Goal: Share content: Share content

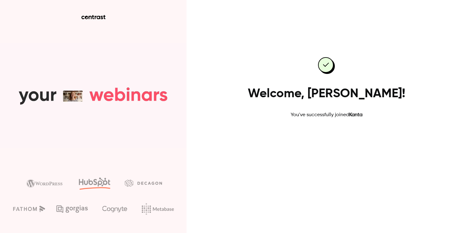
click at [313, 138] on link "Go to dashboard" at bounding box center [326, 138] width 53 height 15
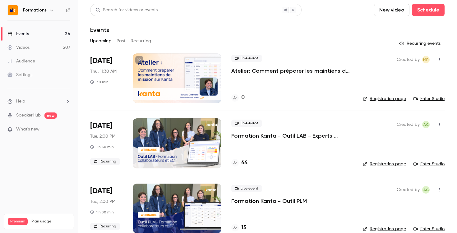
click at [25, 74] on div "Settings" at bounding box center [19, 75] width 25 height 6
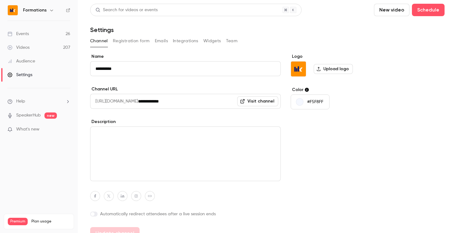
click at [132, 40] on button "Registration form" at bounding box center [131, 41] width 37 height 10
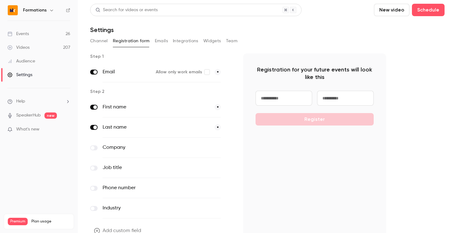
click at [157, 39] on button "Emails" at bounding box center [161, 41] width 13 height 10
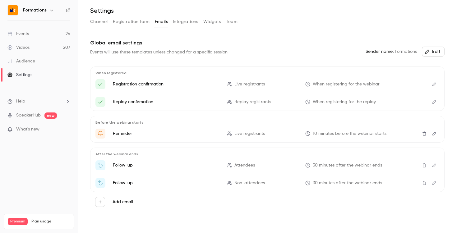
scroll to position [24, 0]
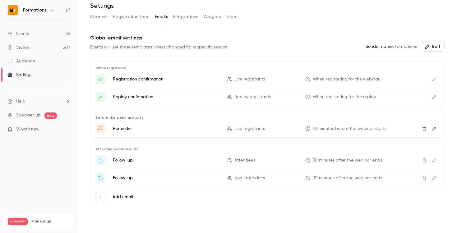
click at [182, 18] on button "Integrations" at bounding box center [186, 17] width 26 height 10
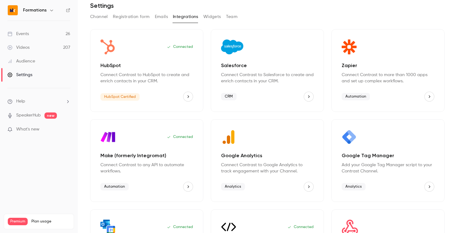
click at [212, 15] on button "Widgets" at bounding box center [212, 17] width 18 height 10
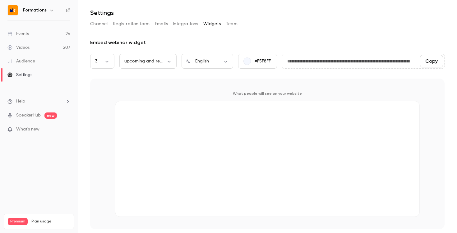
click at [96, 26] on button "Channel" at bounding box center [99, 24] width 18 height 10
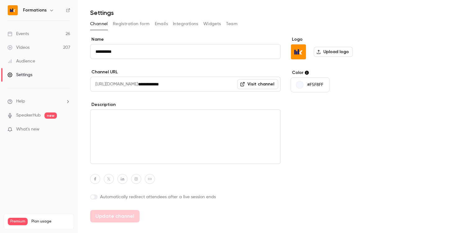
scroll to position [30, 0]
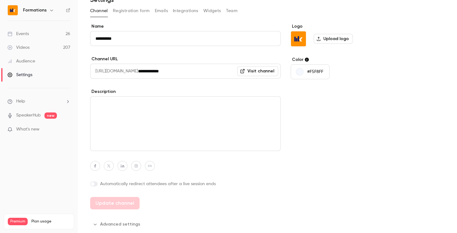
click at [50, 12] on icon "button" at bounding box center [51, 10] width 5 height 5
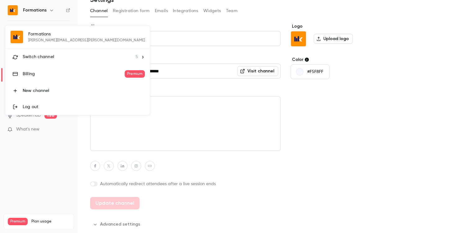
click at [50, 12] on div at bounding box center [228, 116] width 457 height 233
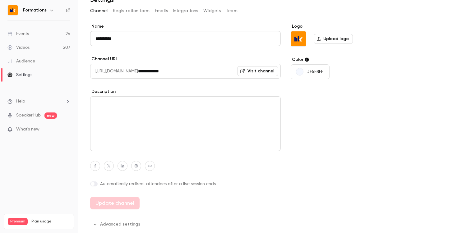
click at [40, 31] on link "Events 26" at bounding box center [39, 34] width 78 height 14
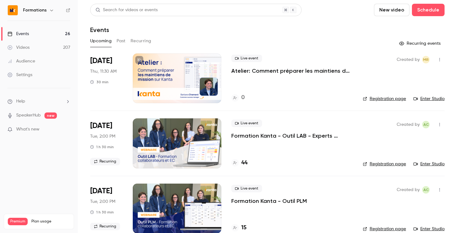
click at [138, 40] on button "Recurring" at bounding box center [141, 41] width 21 height 10
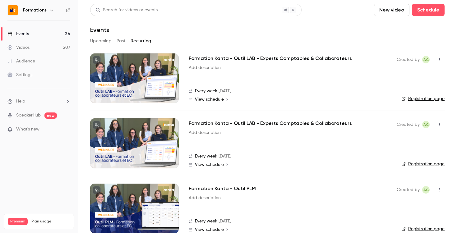
scroll to position [12, 0]
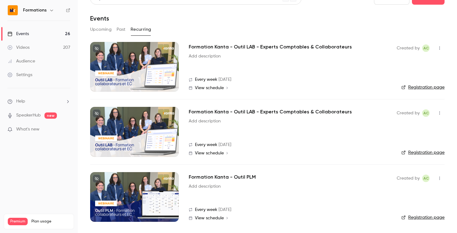
click at [226, 179] on h2 "Formation Kanta - Outil PLM" at bounding box center [222, 177] width 67 height 7
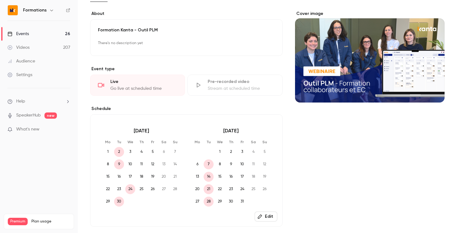
scroll to position [43, 0]
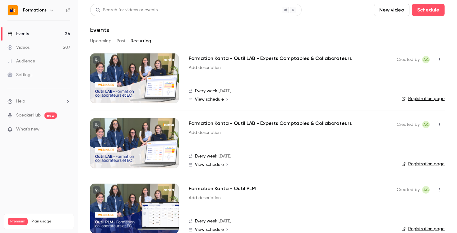
scroll to position [12, 0]
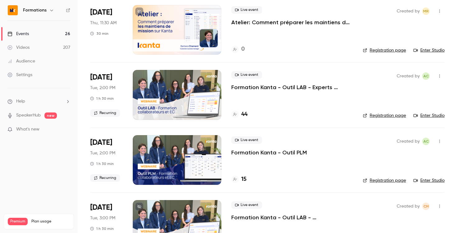
scroll to position [62, 0]
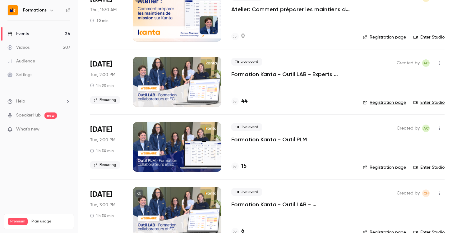
click at [442, 129] on icon "button" at bounding box center [439, 128] width 5 height 4
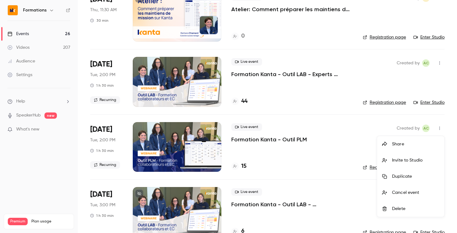
click at [393, 141] on li "Share" at bounding box center [410, 144] width 67 height 16
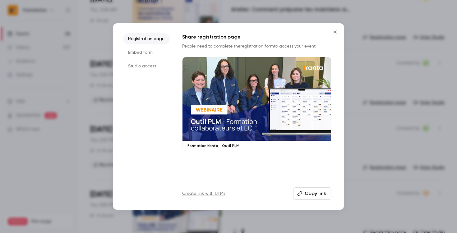
click at [309, 193] on button "Copy link" at bounding box center [312, 194] width 38 height 12
click at [310, 197] on button "Copy link" at bounding box center [312, 194] width 38 height 12
click at [335, 32] on icon "Close" at bounding box center [335, 32] width 7 height 5
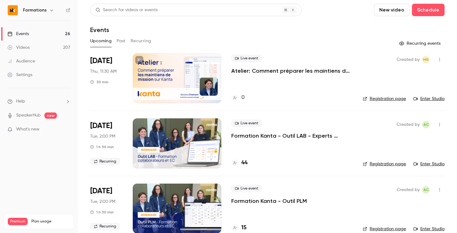
click at [140, 41] on button "Recurring" at bounding box center [141, 41] width 21 height 10
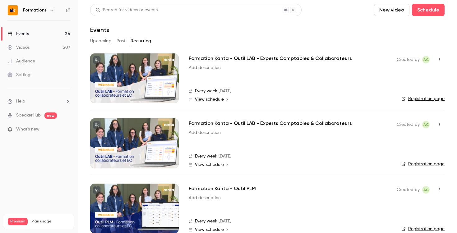
scroll to position [12, 0]
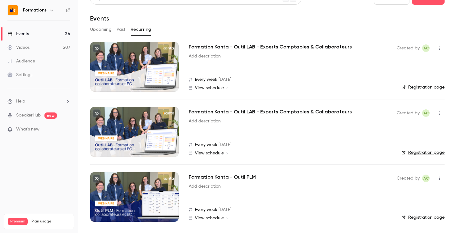
click at [222, 180] on h2 "Formation Kanta - Outil PLM" at bounding box center [222, 177] width 67 height 7
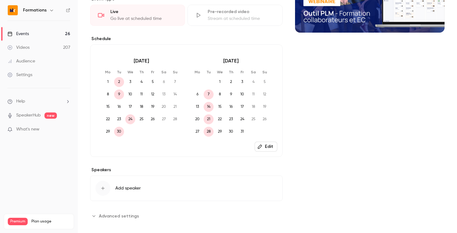
scroll to position [117, 0]
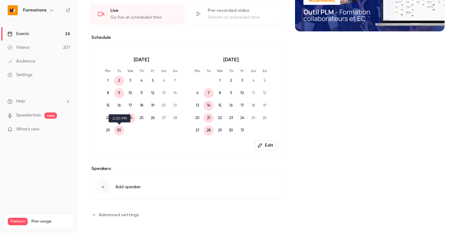
click at [120, 131] on span "30" at bounding box center [119, 131] width 10 height 10
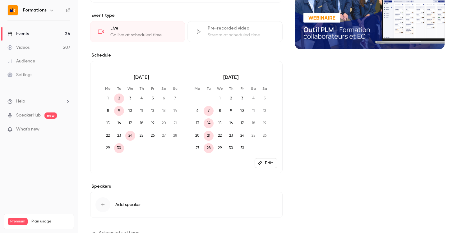
scroll to position [122, 0]
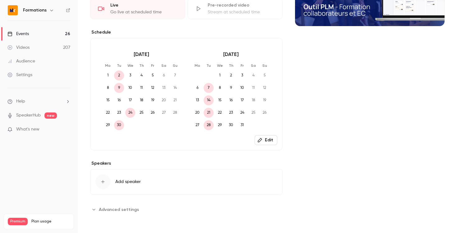
click at [119, 125] on span "30" at bounding box center [119, 125] width 10 height 10
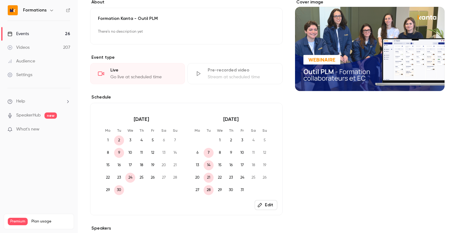
scroll to position [56, 0]
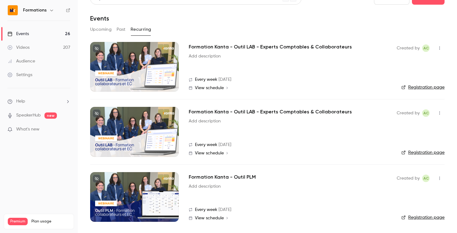
scroll to position [12, 0]
click at [212, 177] on h2 "Formation Kanta - Outil PLM" at bounding box center [222, 177] width 67 height 7
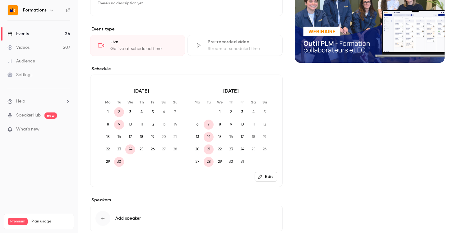
scroll to position [92, 0]
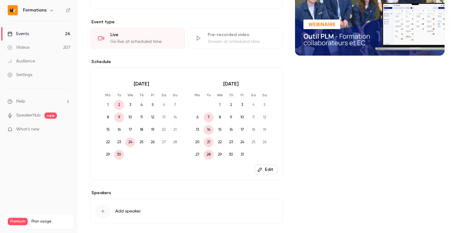
click at [130, 140] on span "24" at bounding box center [130, 143] width 10 height 10
click at [119, 155] on span "30" at bounding box center [119, 155] width 10 height 10
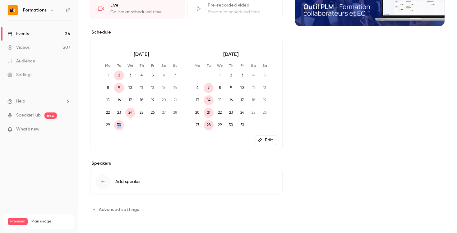
scroll to position [12, 0]
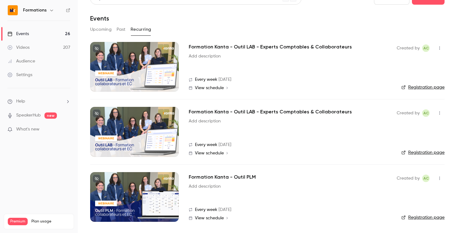
click at [105, 32] on button "Upcoming" at bounding box center [100, 30] width 21 height 10
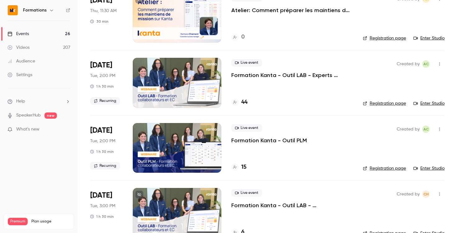
scroll to position [62, 0]
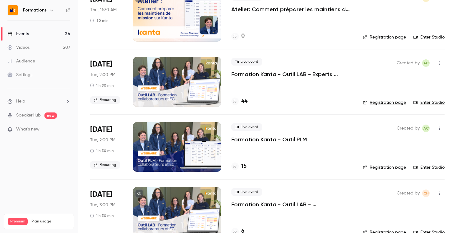
click at [387, 170] on link "Registration page" at bounding box center [384, 168] width 43 height 6
click at [441, 128] on icon "button" at bounding box center [439, 128] width 5 height 4
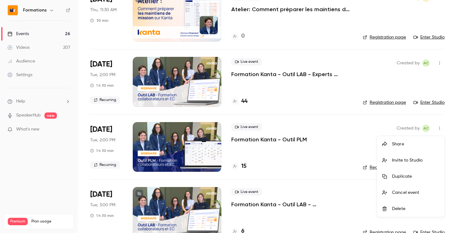
click at [404, 144] on div "Share" at bounding box center [415, 144] width 47 height 6
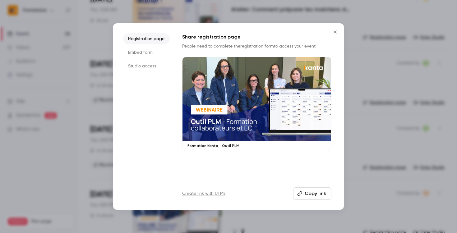
click at [308, 192] on button "Copy link" at bounding box center [312, 194] width 38 height 12
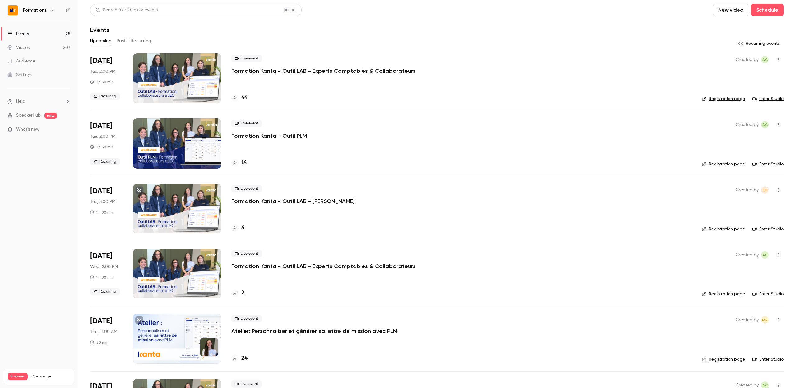
click at [142, 41] on button "Recurring" at bounding box center [141, 41] width 21 height 10
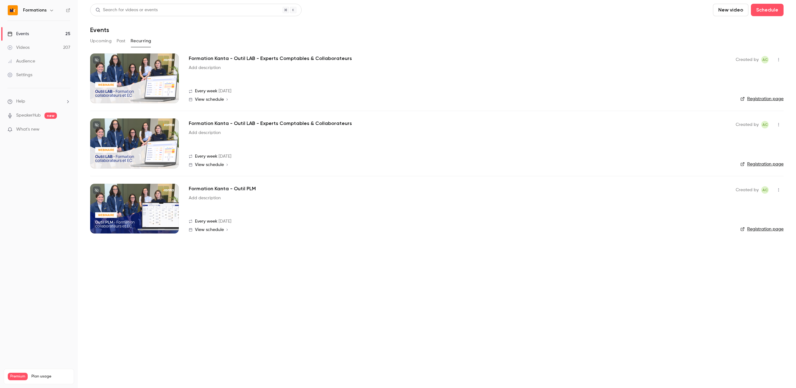
click at [122, 40] on button "Past" at bounding box center [121, 41] width 9 height 10
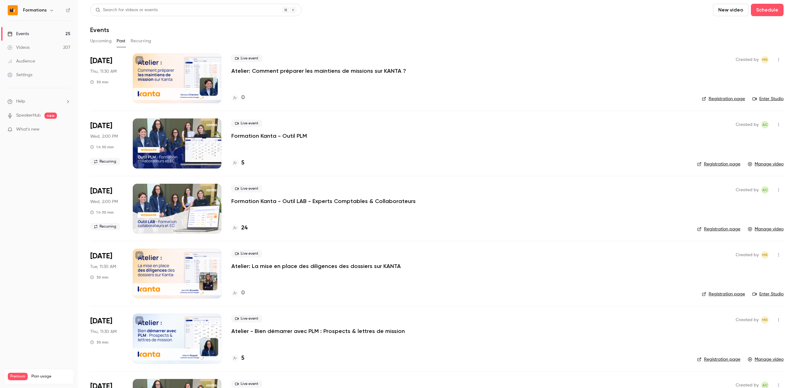
click at [99, 41] on button "Upcoming" at bounding box center [100, 41] width 21 height 10
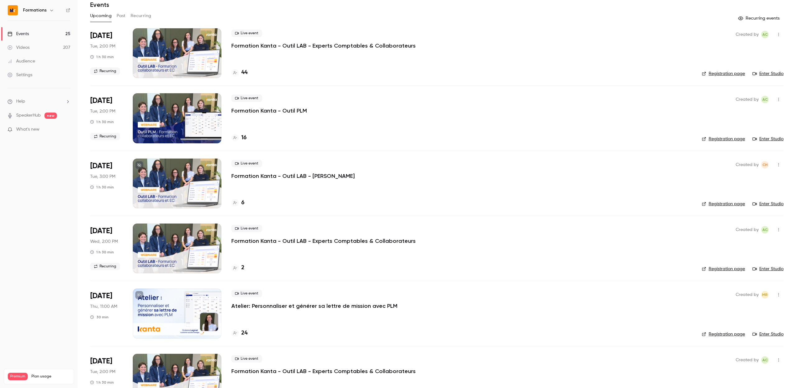
scroll to position [26, 0]
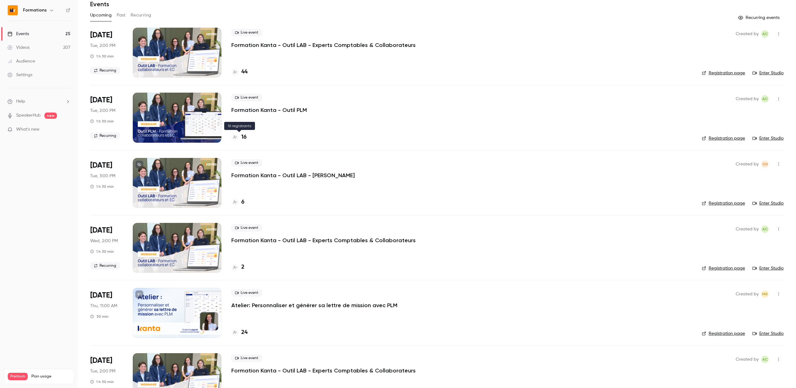
click at [245, 137] on h4 "16" at bounding box center [243, 137] width 5 height 8
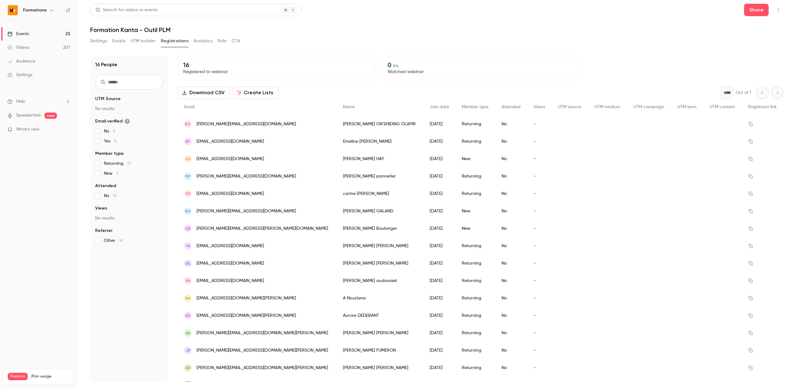
scroll to position [12, 0]
